Goal: Task Accomplishment & Management: Complete application form

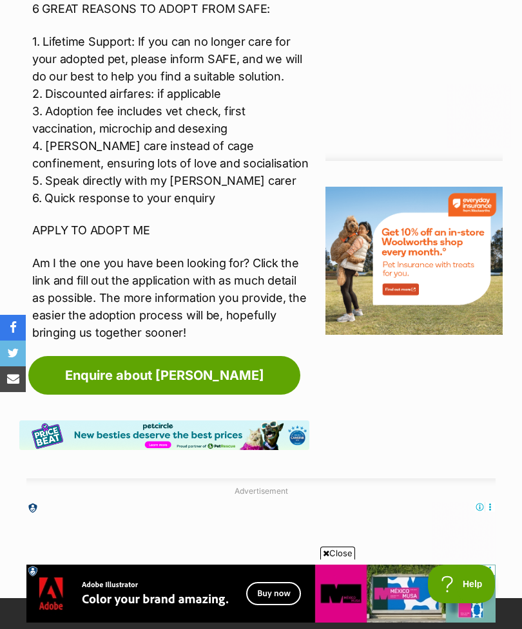
click at [171, 356] on link "Enquire about [PERSON_NAME]" at bounding box center [164, 375] width 272 height 39
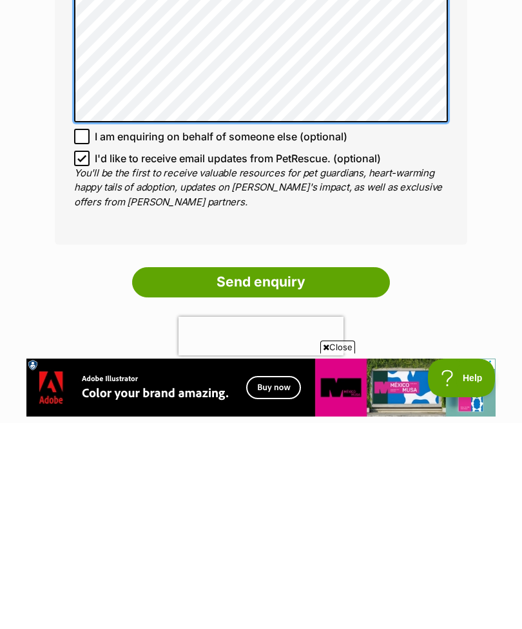
scroll to position [750, 0]
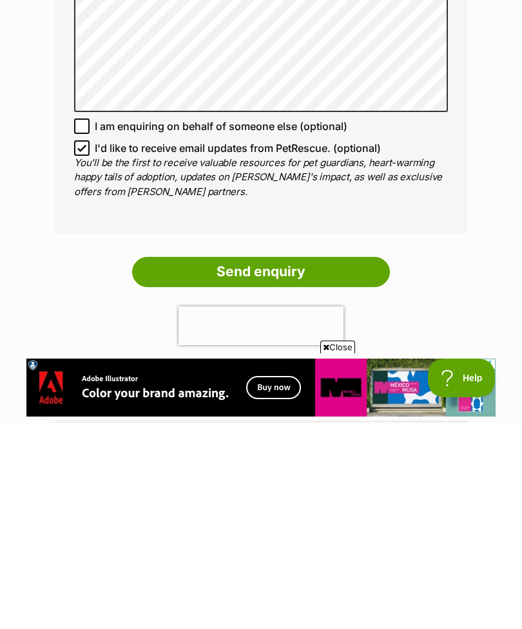
click at [267, 463] on input "Send enquiry" at bounding box center [261, 478] width 258 height 30
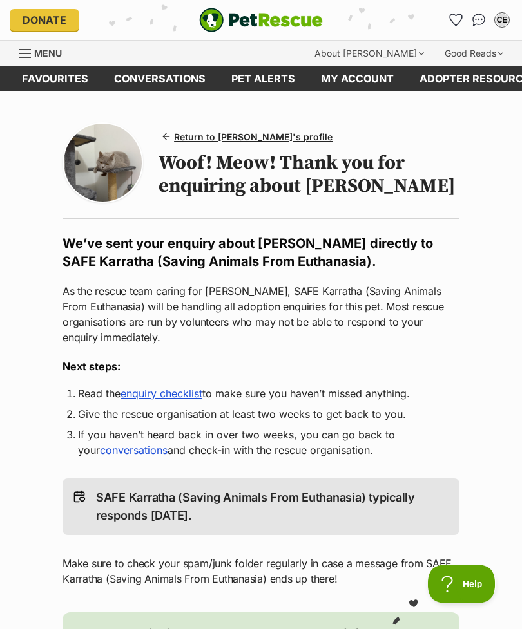
click at [234, 137] on span "Return to Lani's profile" at bounding box center [253, 137] width 158 height 14
